Goal: Transaction & Acquisition: Purchase product/service

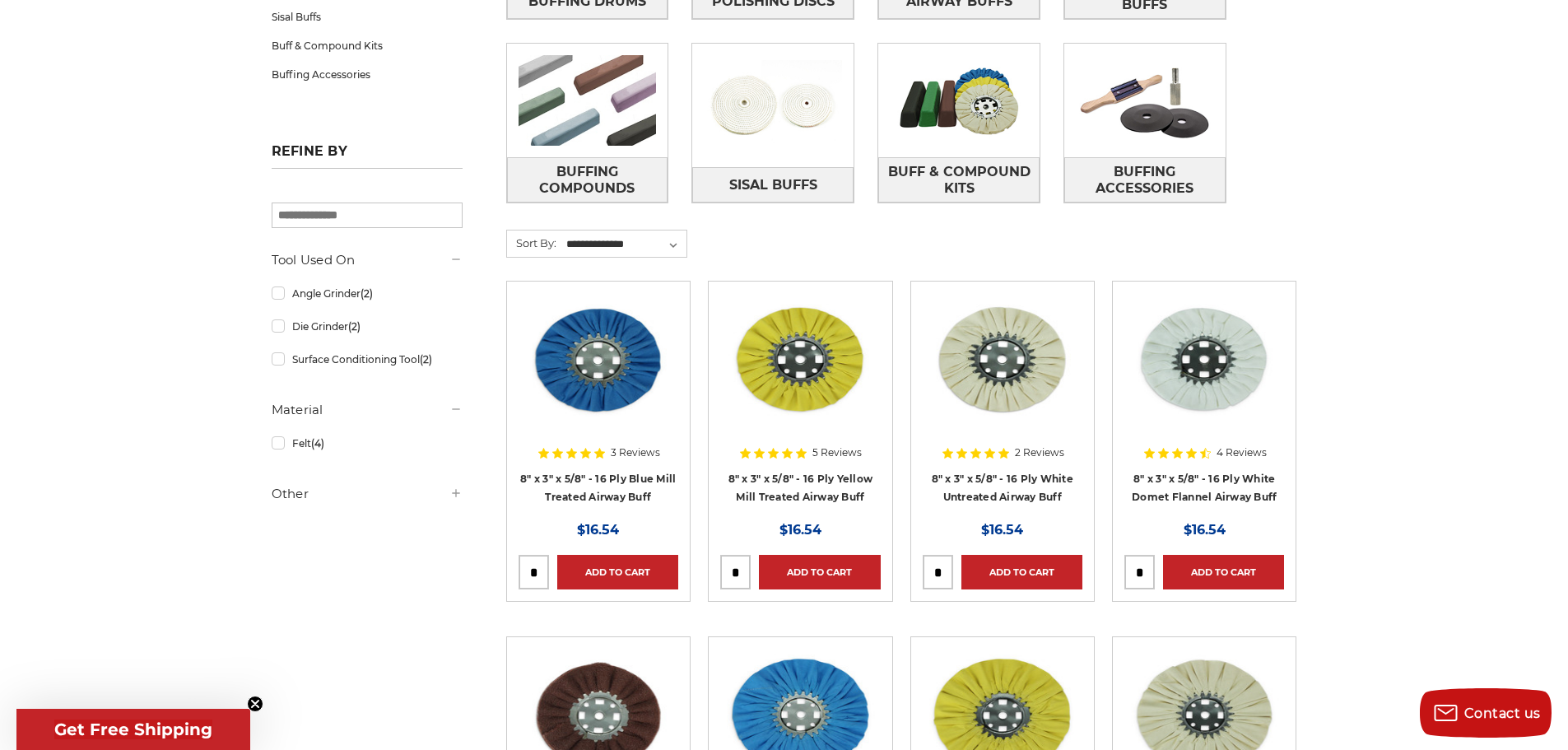
scroll to position [494, 0]
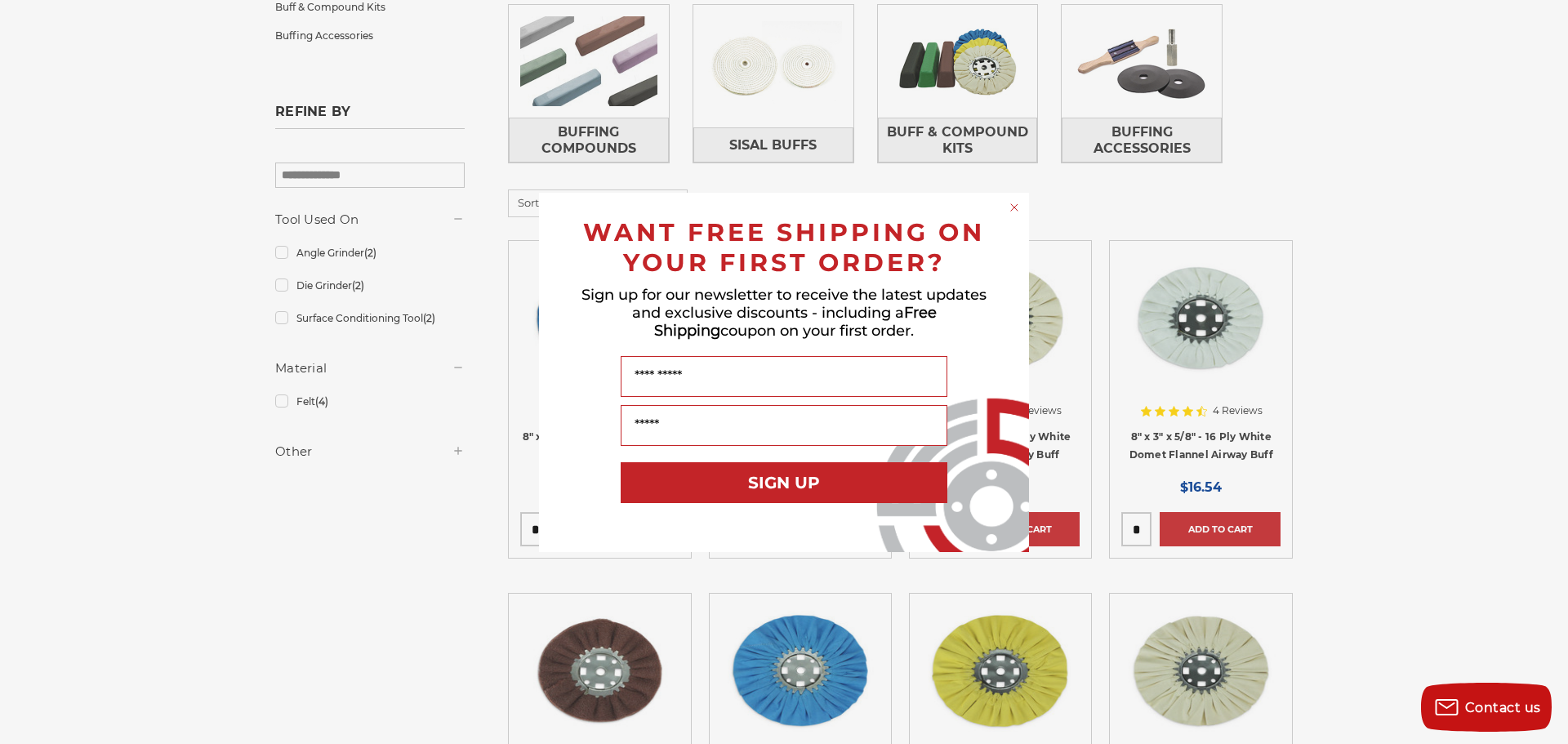
click at [1014, 207] on icon "Close dialog" at bounding box center [1014, 207] width 7 height 7
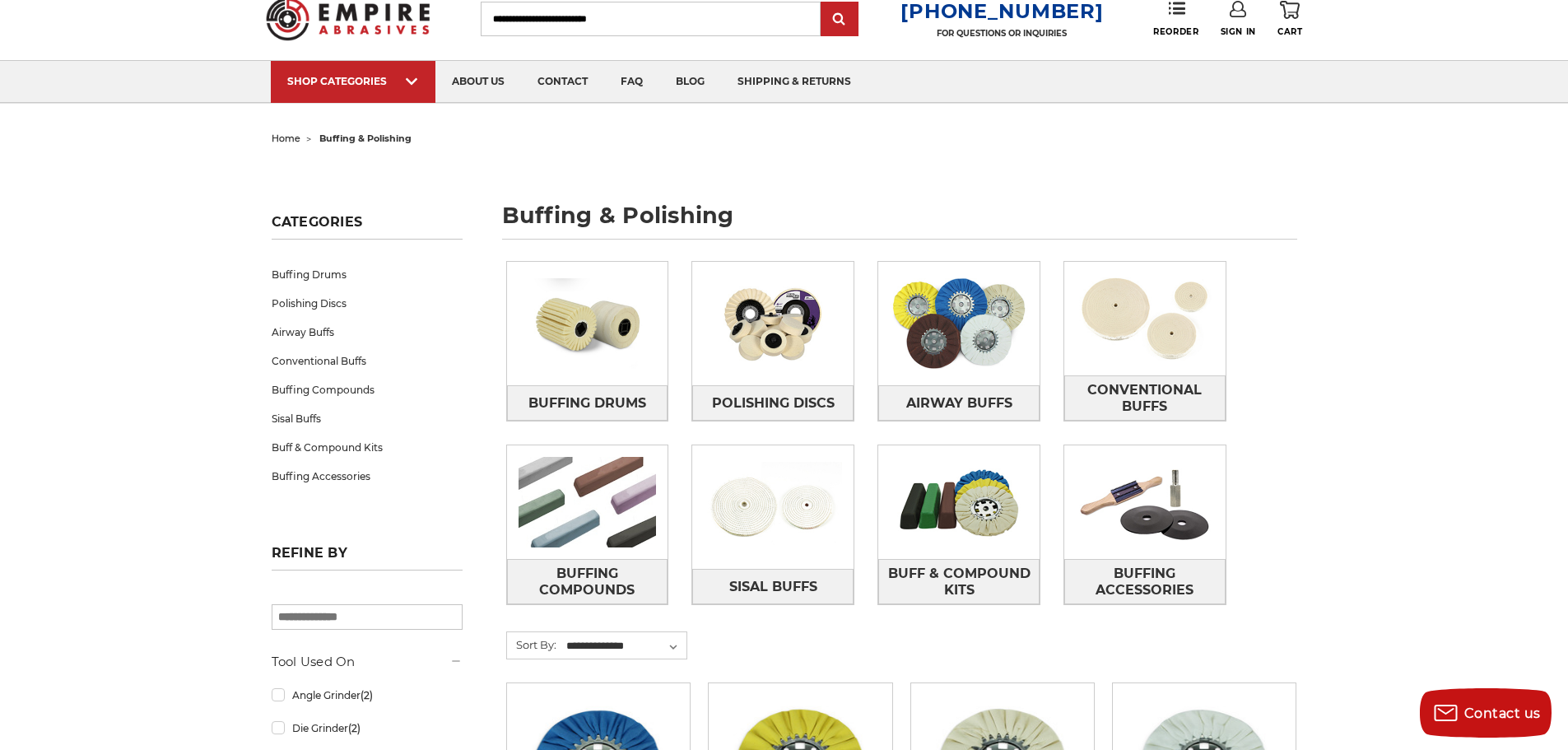
scroll to position [82, 0]
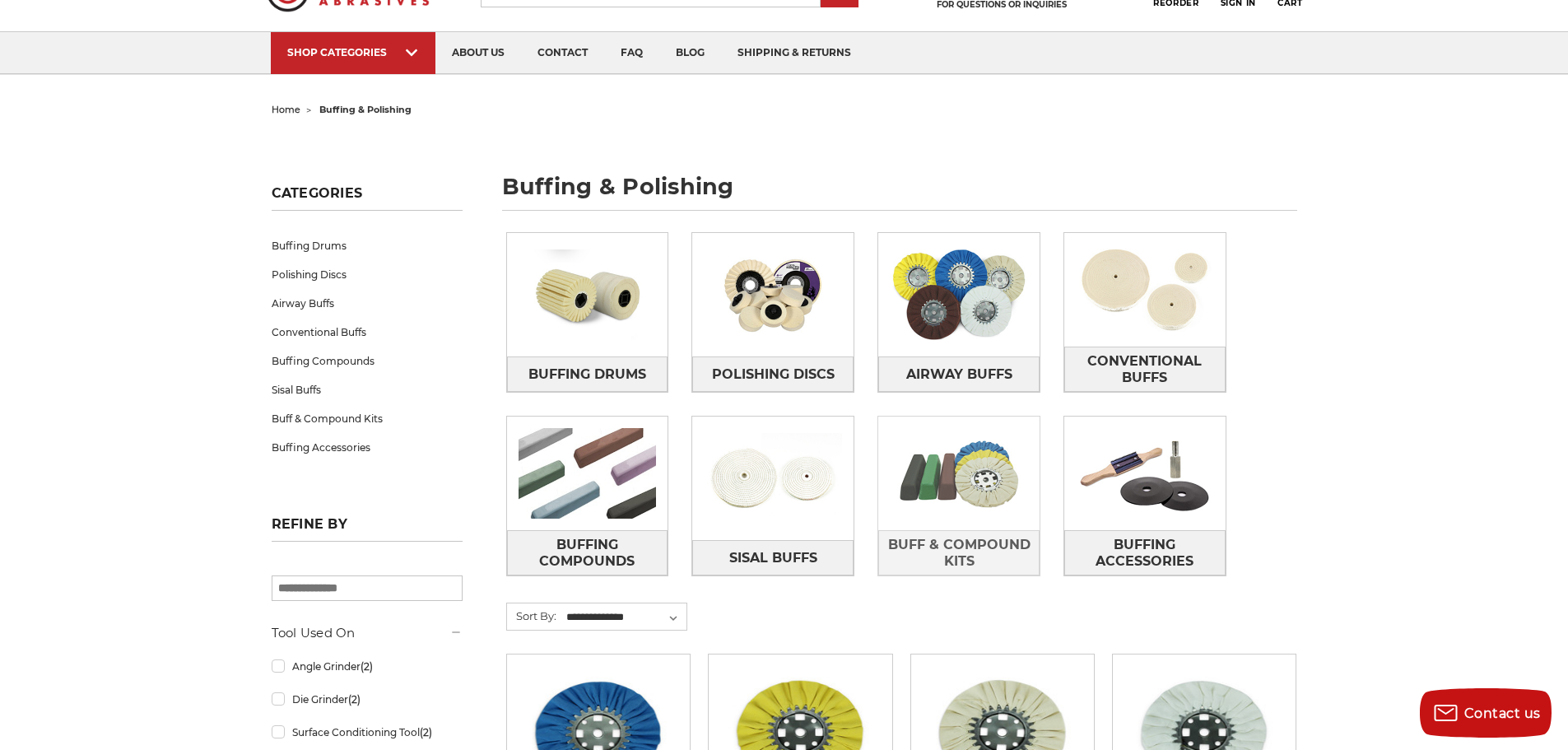
click at [972, 482] on img at bounding box center [958, 472] width 161 height 114
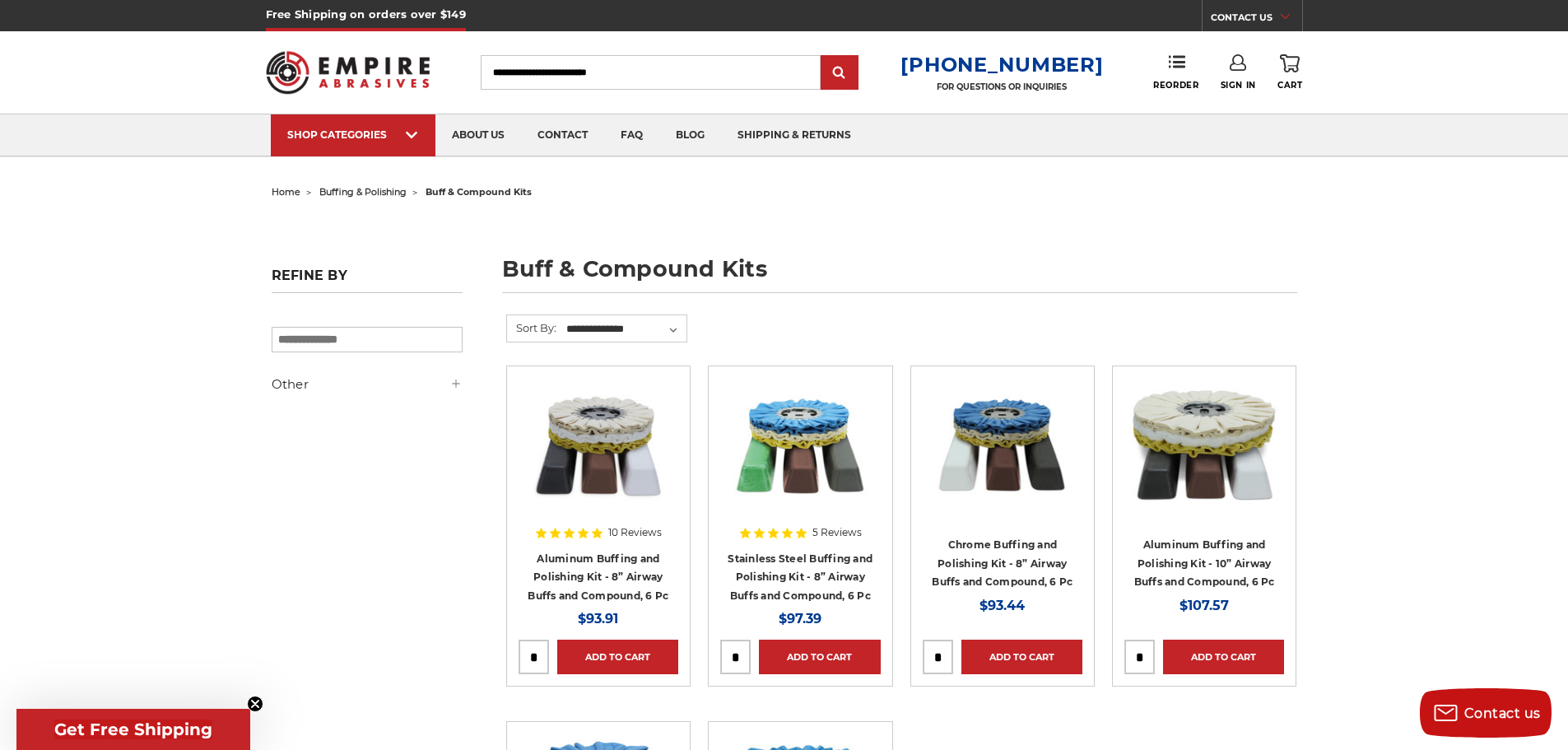
click at [787, 548] on div at bounding box center [801, 482] width 160 height 210
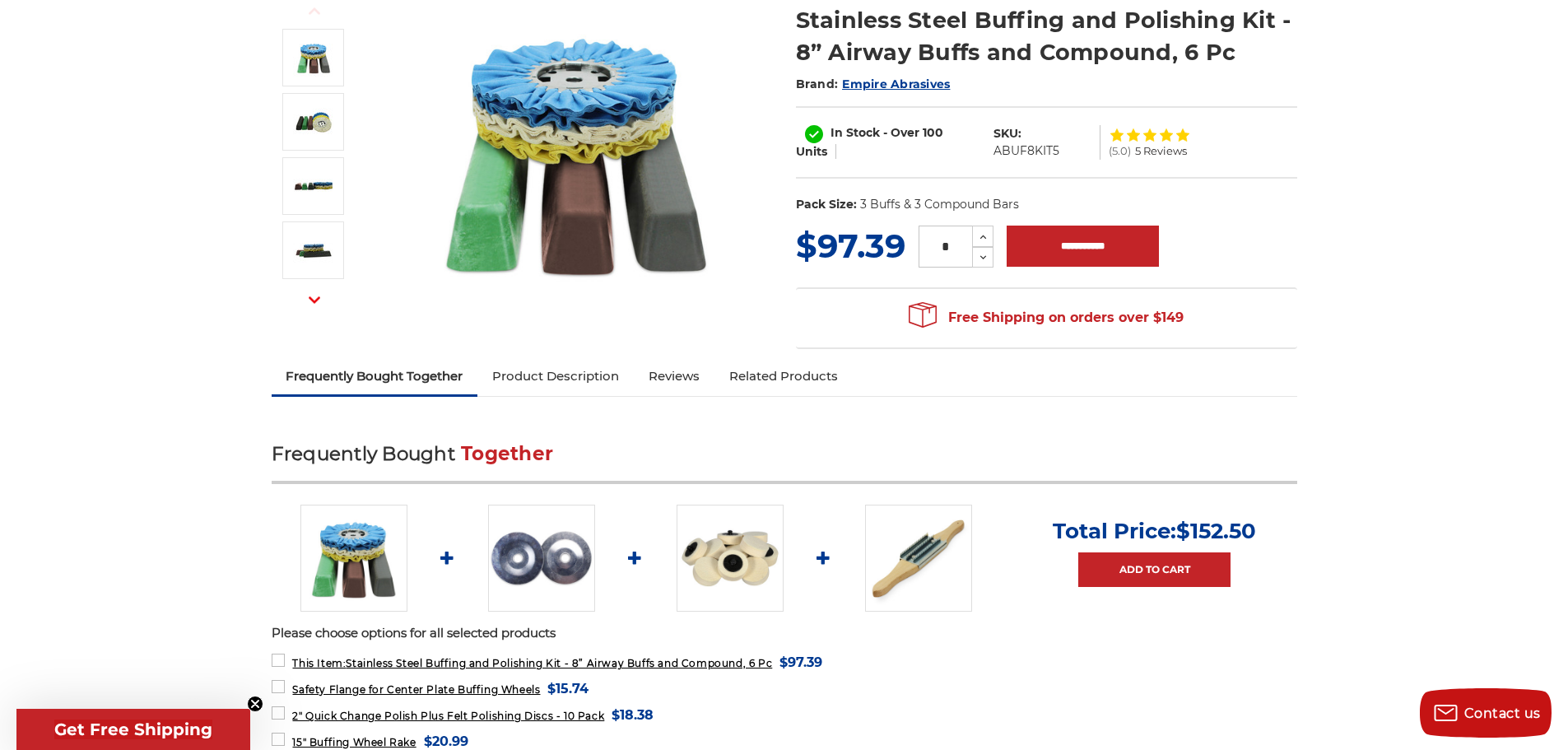
scroll to position [247, 0]
